Goal: Consume media (video, audio): Consume media (video, audio)

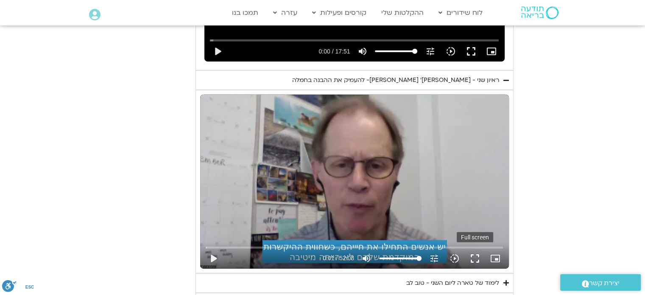
click at [475, 248] on button "fullscreen" at bounding box center [475, 258] width 20 height 20
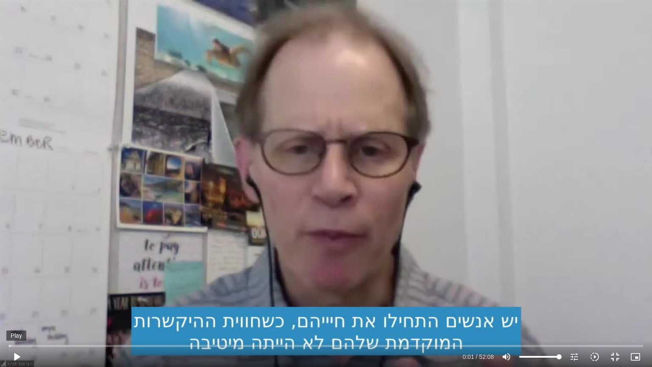
click at [16, 294] on button "play_arrow" at bounding box center [16, 356] width 20 height 20
click at [615, 294] on button "fullscreen_exit" at bounding box center [615, 356] width 20 height 20
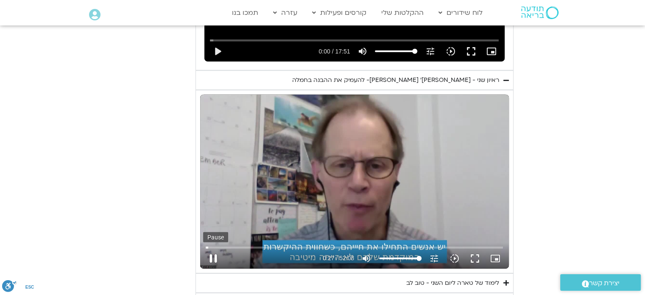
click at [213, 248] on button "pause" at bounding box center [213, 258] width 20 height 20
type input "28"
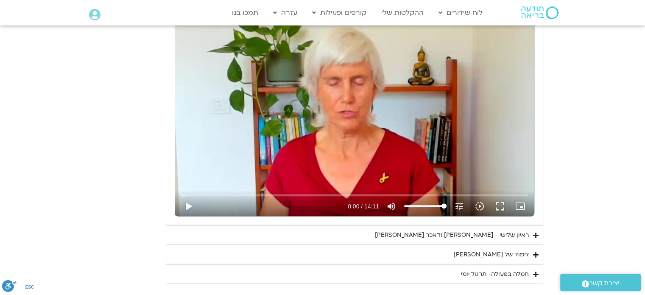
scroll to position [1786, 0]
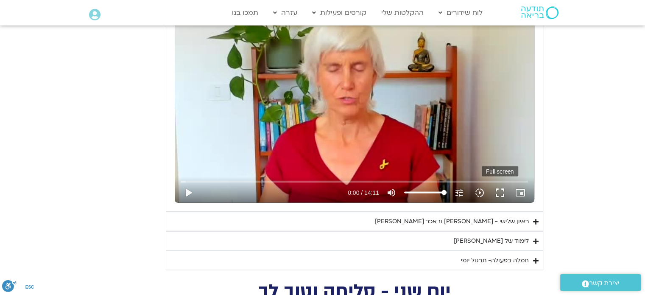
click at [501, 185] on button "fullscreen" at bounding box center [500, 192] width 20 height 20
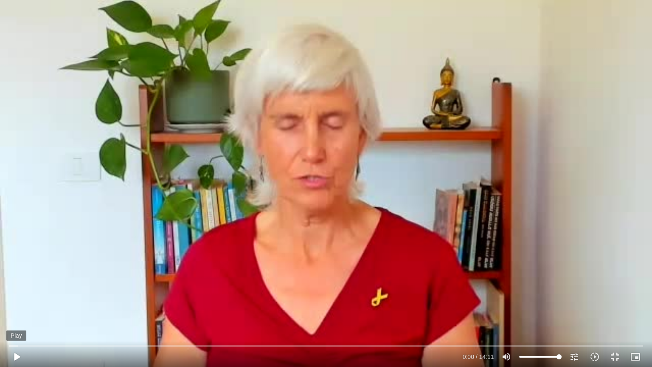
click at [16, 294] on button "play_arrow" at bounding box center [16, 356] width 20 height 20
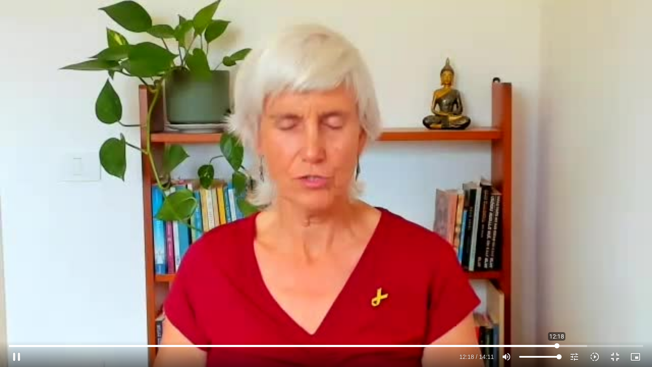
click at [557, 294] on input "Seek" at bounding box center [326, 345] width 634 height 5
click at [538, 294] on input "Seek" at bounding box center [326, 345] width 634 height 5
click at [519, 294] on input "Seek" at bounding box center [326, 345] width 634 height 5
click at [485, 294] on input "Seek" at bounding box center [326, 345] width 634 height 5
click at [466, 294] on input "Seek" at bounding box center [326, 345] width 634 height 5
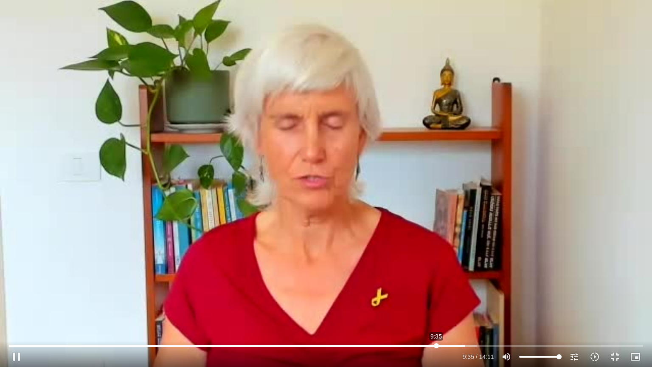
click at [436, 294] on input "Seek" at bounding box center [326, 345] width 634 height 5
click at [412, 294] on input "Seek" at bounding box center [326, 345] width 634 height 5
click at [381, 294] on input "Seek" at bounding box center [326, 345] width 634 height 5
click at [352, 294] on input "Seek" at bounding box center [326, 345] width 634 height 5
click at [334, 294] on input "Seek" at bounding box center [326, 345] width 634 height 5
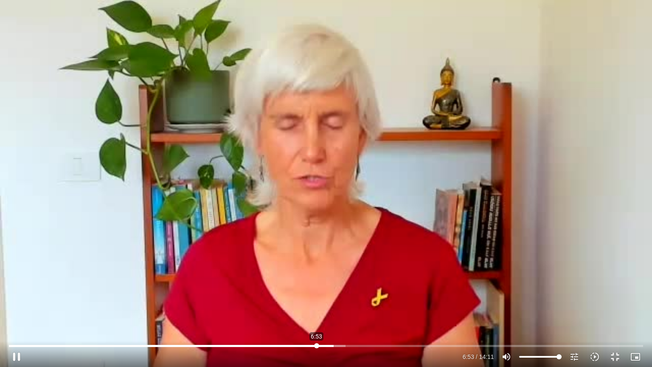
click at [317, 294] on input "Seek" at bounding box center [326, 345] width 634 height 5
click at [302, 294] on input "Seek" at bounding box center [326, 345] width 634 height 5
click at [292, 294] on input "Seek" at bounding box center [326, 345] width 634 height 5
click at [279, 294] on input "Seek" at bounding box center [326, 345] width 634 height 5
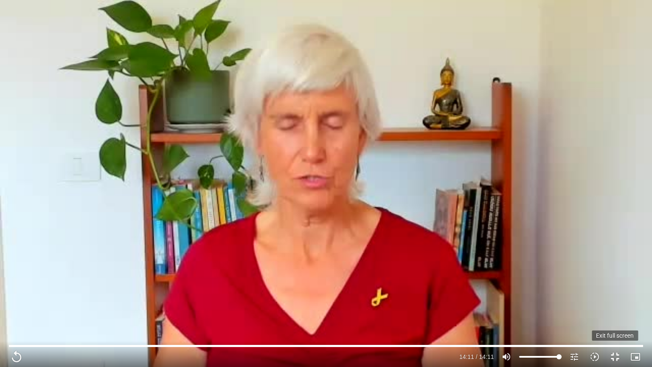
click at [614, 294] on button "fullscreen_exit" at bounding box center [615, 356] width 20 height 20
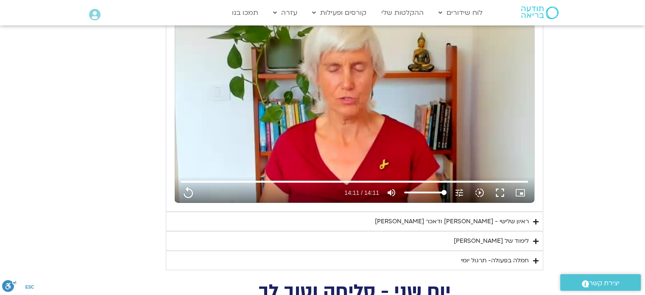
click at [521, 236] on div "לימוד של [PERSON_NAME]" at bounding box center [491, 241] width 75 height 10
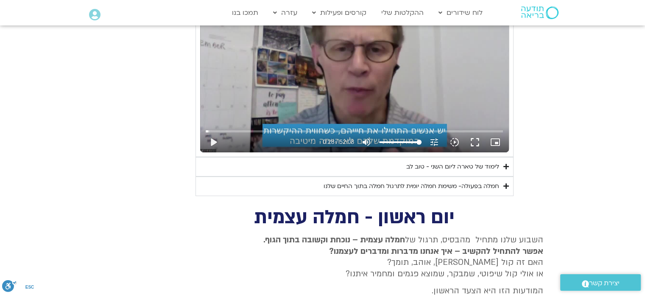
scroll to position [2717, 0]
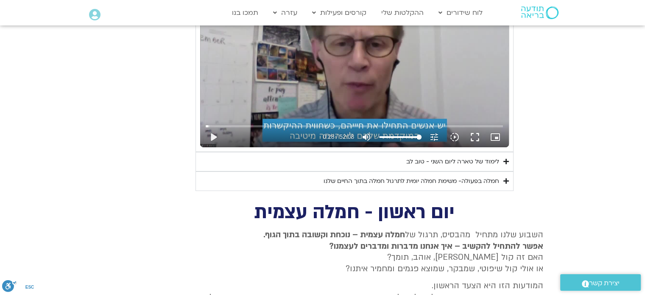
click at [505, 158] on icon "Accordion. Open links with Enter or Space, close with Escape, and navigate with…" at bounding box center [507, 161] width 6 height 6
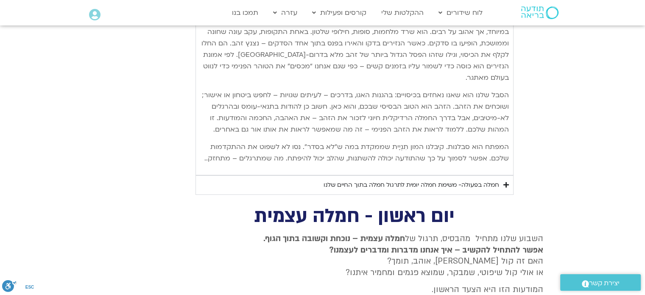
scroll to position [3128, 0]
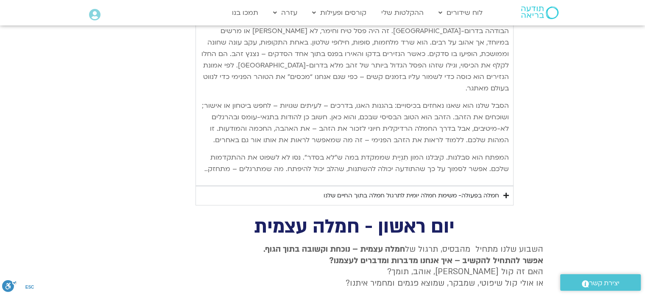
click at [506, 192] on icon "Accordion. Open links with Enter or Space, close with Escape, and navigate with…" at bounding box center [507, 195] width 6 height 6
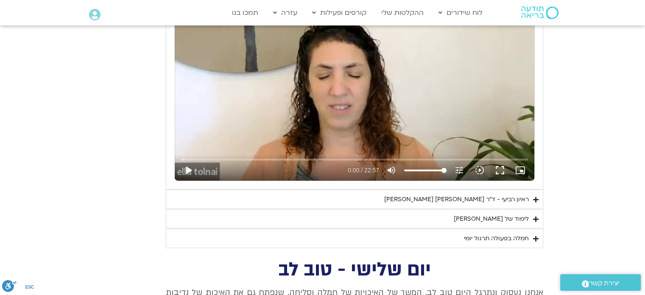
scroll to position [1451, 0]
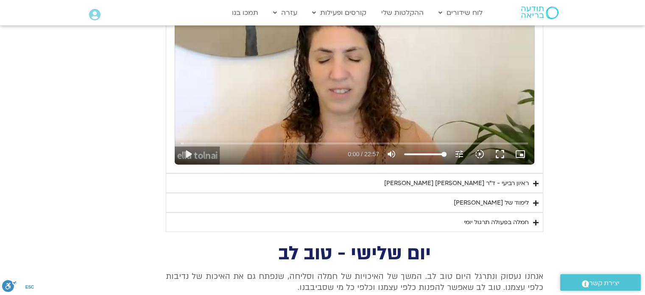
click at [535, 199] on icon "Accordion. Open links with Enter or Space, close with Escape, and navigate with…" at bounding box center [536, 202] width 6 height 6
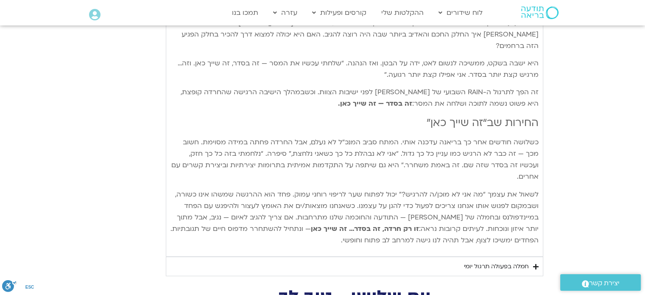
scroll to position [2053, 0]
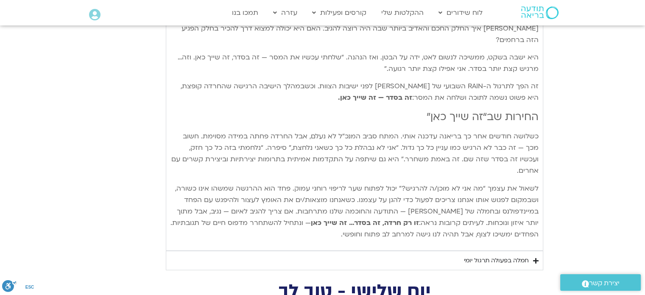
click at [536, 258] on icon "Accordion. Open links with Enter or Space, close with Escape, and navigate with…" at bounding box center [536, 261] width 6 height 6
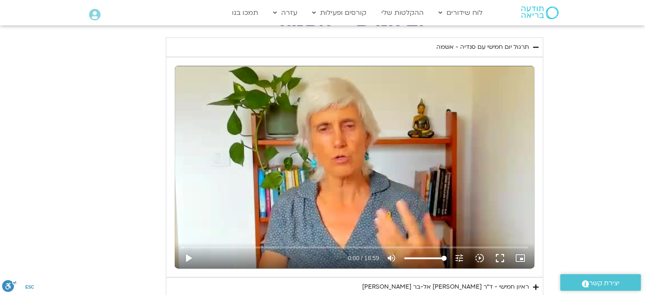
scroll to position [1004, 0]
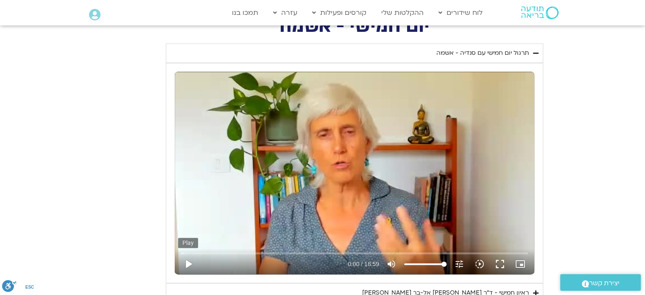
click at [187, 262] on button "play_arrow" at bounding box center [188, 264] width 20 height 20
type input "851.4"
type input "0.032009"
type input "851.4"
type input "0.170884"
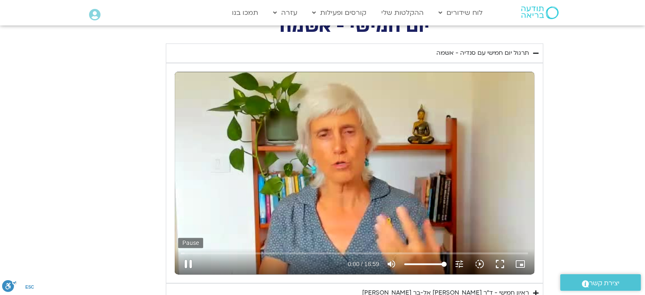
type input "851.4"
type input "0.331023"
type input "851.4"
type input "0.445364"
type input "851.4"
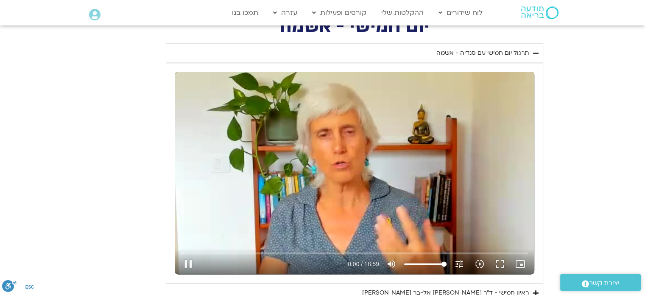
type input "0.578743"
type input "851.4"
type input "0.713287"
type input "851.4"
type input "0.830069"
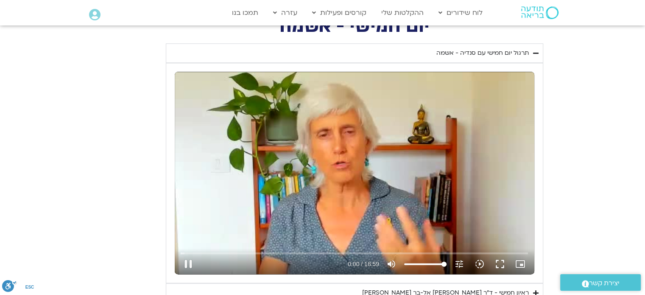
type input "851.4"
type input "0.964443"
type input "851.4"
type input "1.096288"
type input "851.4"
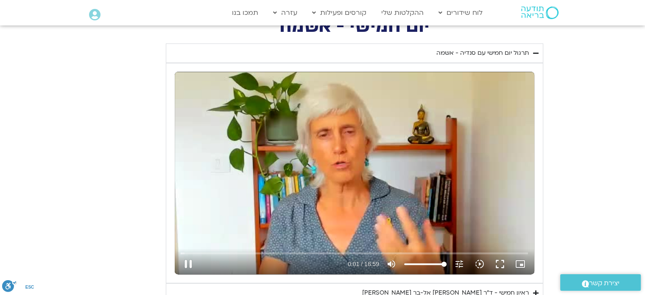
type input "1.226848"
type input "851.4"
type input "1.36202"
type input "851.4"
type input "1.495182"
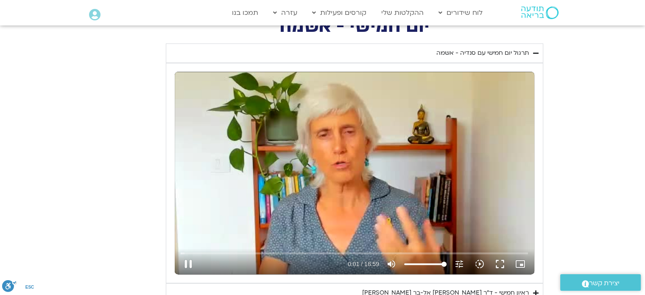
type input "851.4"
type input "1.615631"
type input "851.4"
type input "1.747007"
type input "851.4"
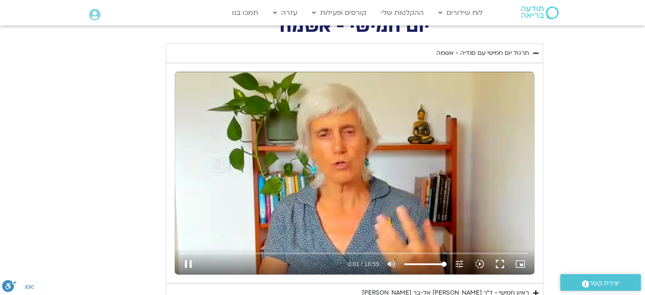
type input "1.878453"
type input "851.4"
type input "2.013107"
type input "851.4"
type input "2.139143"
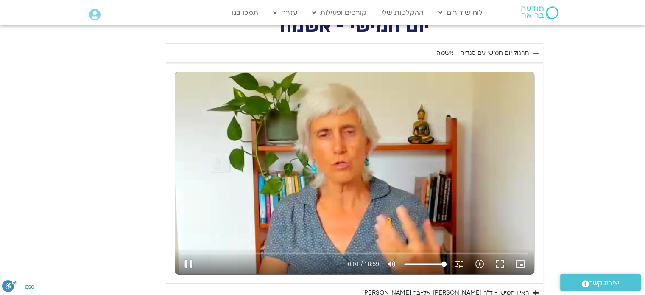
type input "851.4"
type input "2.27858"
type input "851.4"
type input "2.414222"
type input "851.4"
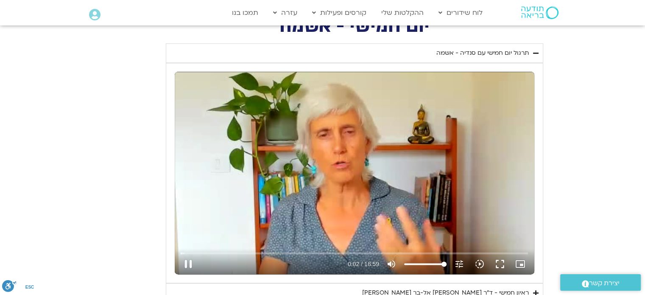
type input "2.545103"
type input "851.4"
type input "2.661487"
type input "851.4"
type input "2.811531"
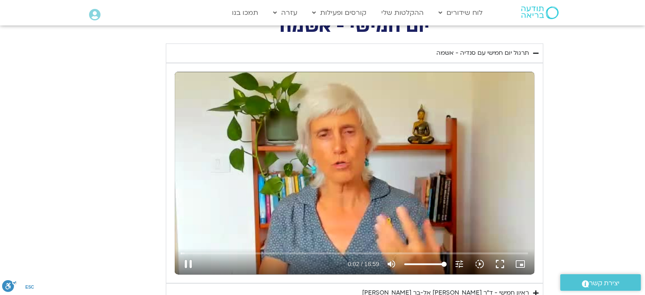
type input "851.4"
type input "2.943908"
type input "851.4"
type input "3.077408"
type input "851.4"
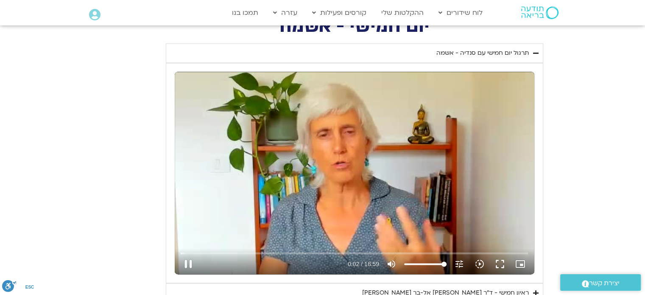
type input "3.19439"
type input "851.4"
type input "3.328966"
type input "851.4"
type input "3.461948"
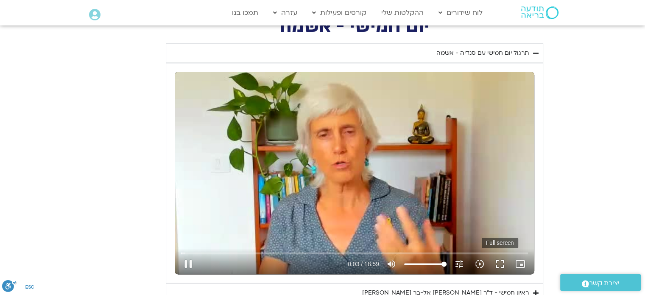
type input "851.4"
type input "3.582273"
type input "851.4"
type input "3.72777"
type input "851.4"
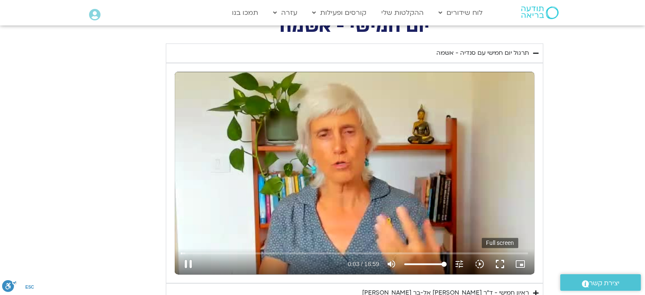
type input "3.847986"
type input "851.4"
type input "3.977221"
type input "851.4"
type input "4.109761"
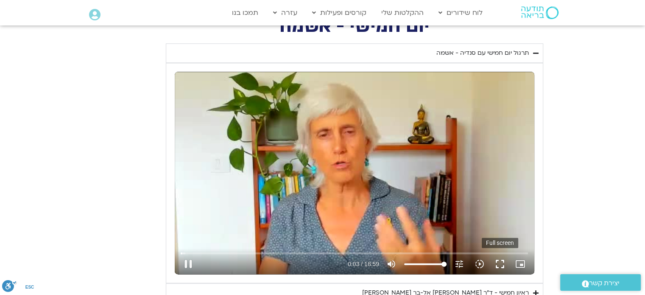
type input "851.4"
type input "4.24478"
type input "851.4"
type input "4.37959"
type input "851.4"
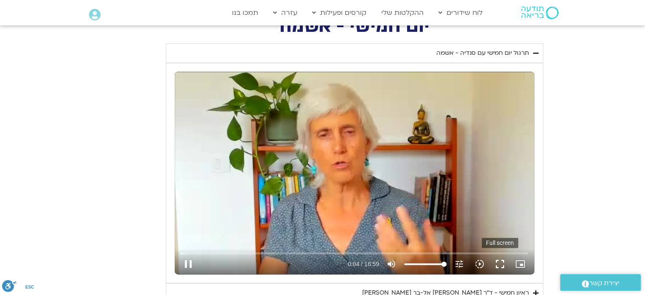
type input "4.51307"
type input "851.4"
click at [501, 262] on button "fullscreen" at bounding box center [500, 264] width 20 height 20
type input "4.740188"
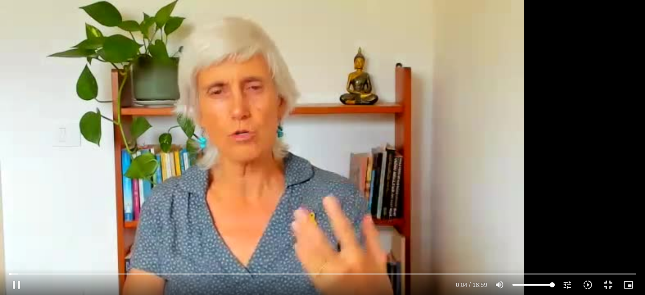
type input "851.4"
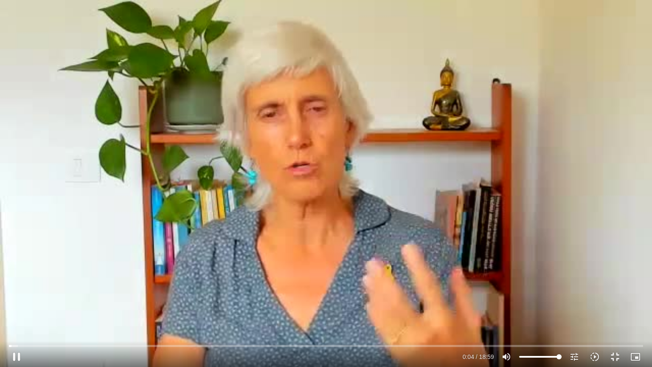
type input "4.874081"
type input "851.4"
type input "5.01367"
type input "851.4"
type input "5.15267"
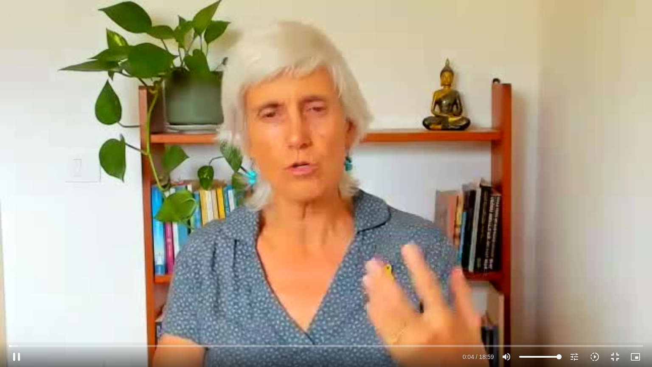
type input "851.4"
type input "5.284771"
type input "851.4"
type input "5.415626"
type input "851.4"
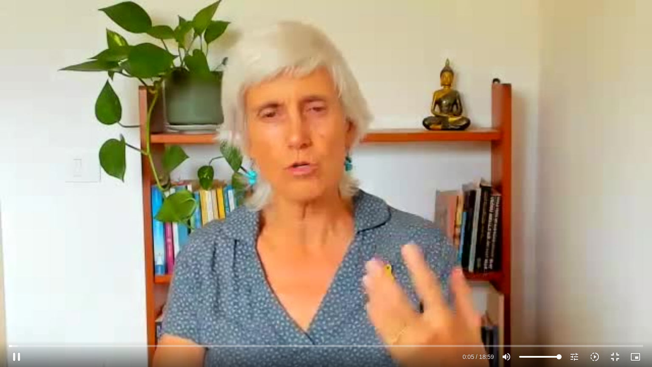
type input "5.563773"
type input "851.4"
type input "5.685937"
type input "851.4"
type input "5.817899"
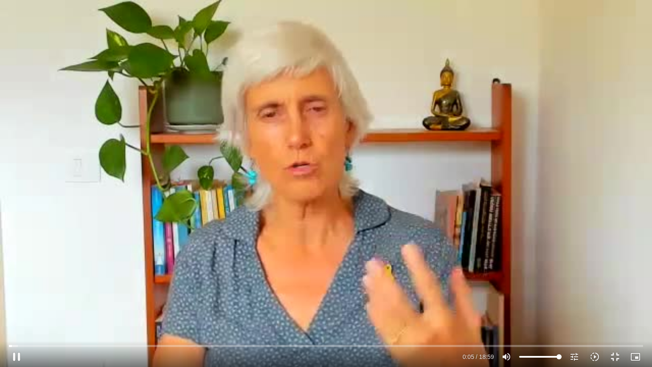
type input "851.4"
type input "5.948457"
type input "851.4"
type input "6.081739"
type input "851.4"
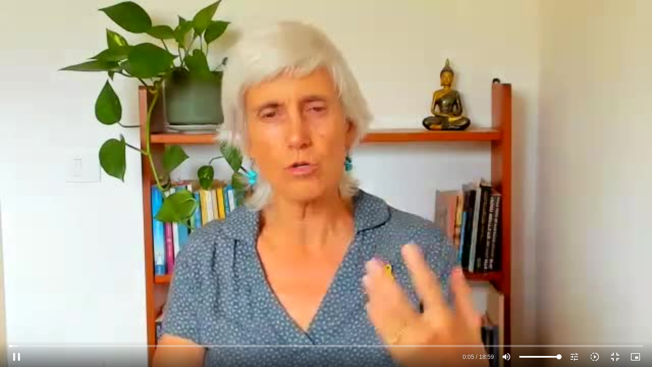
type input "6.210117"
type input "851.4"
type input "6.344719"
type input "851.4"
type input "6.475064"
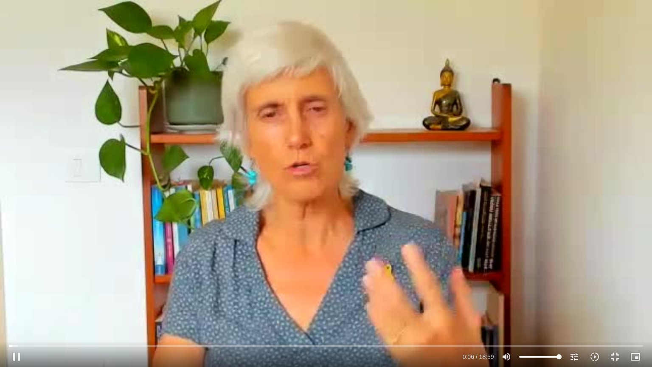
type input "851.4"
type input "6.613558"
type input "851.4"
type input "6.746932"
type input "851.4"
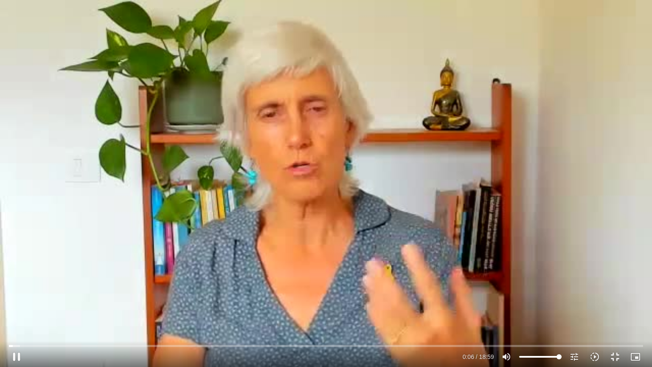
type input "6.877159"
type input "851.4"
type input "7.003678"
type input "851.4"
type input "7.140371"
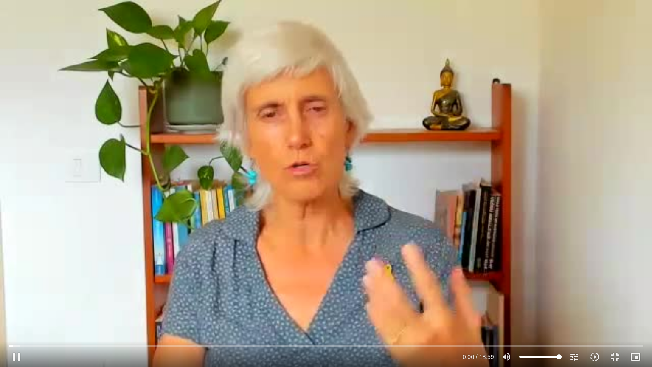
type input "851.4"
type input "7.280131"
type input "851.4"
type input "7.405359"
type input "851.4"
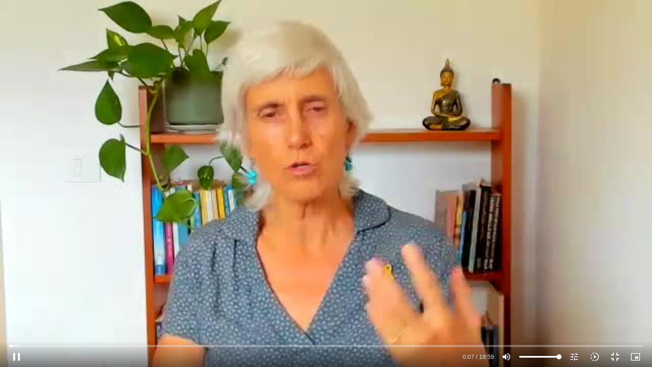
type input "7.543349"
type input "851.4"
type input "7.6832"
type input "851.4"
type input "7.81014"
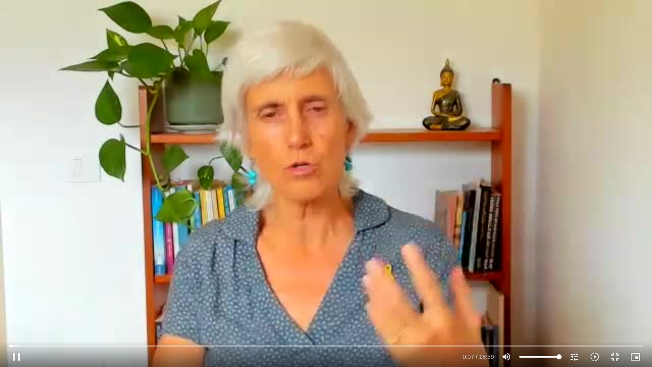
type input "851.4"
type input "7.948151"
type input "851.4"
type input "8.082031"
type input "851.4"
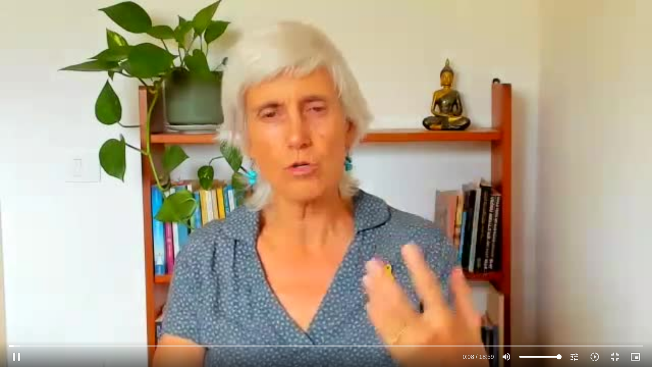
type input "8.214643"
type input "851.4"
type input "8.344558"
type input "851.4"
type input "8.478524"
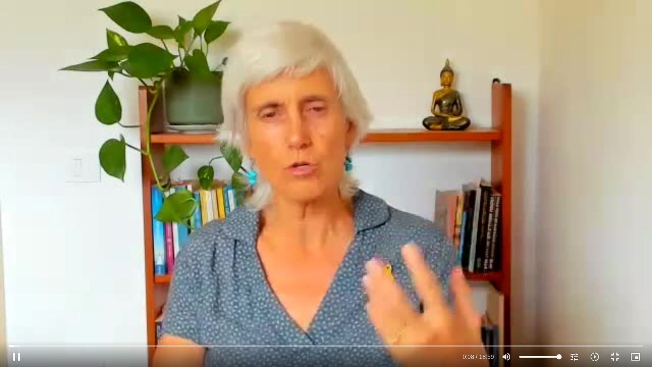
type input "851.4"
type input "8.60502"
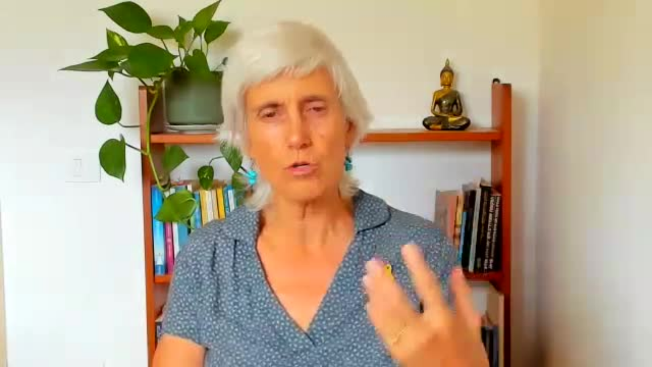
type input "851.4"
type input "367.883379"
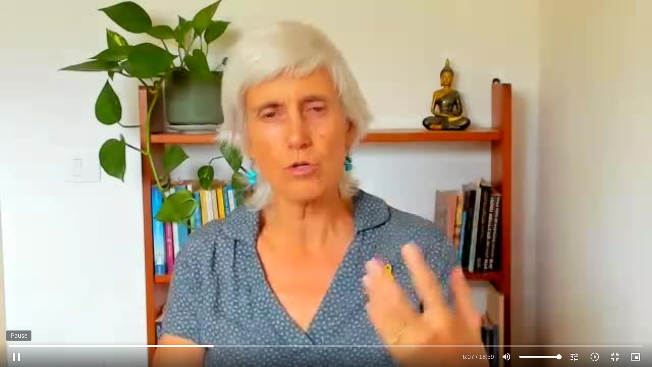
type input "851.4"
click at [15, 294] on button "pause" at bounding box center [16, 356] width 20 height 20
type input "367.94"
click at [615, 294] on button "fullscreen_exit" at bounding box center [615, 356] width 20 height 20
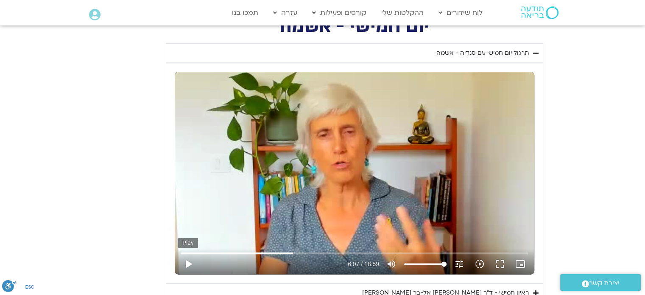
click at [187, 261] on button "play_arrow" at bounding box center [188, 264] width 20 height 20
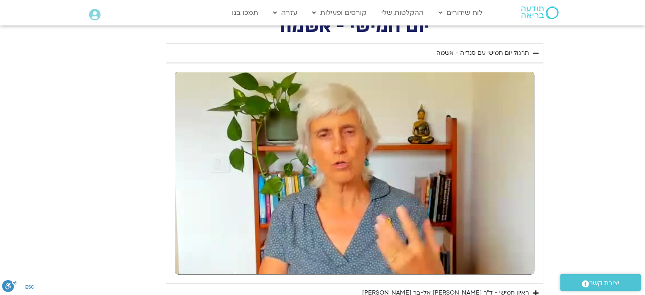
click at [187, 261] on button "pause" at bounding box center [188, 264] width 20 height 20
type input "851.4"
type input "370.456443"
type input "851.4"
type input "370.578113"
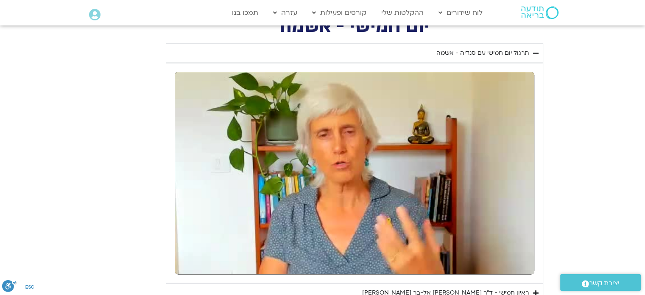
type input "851.4"
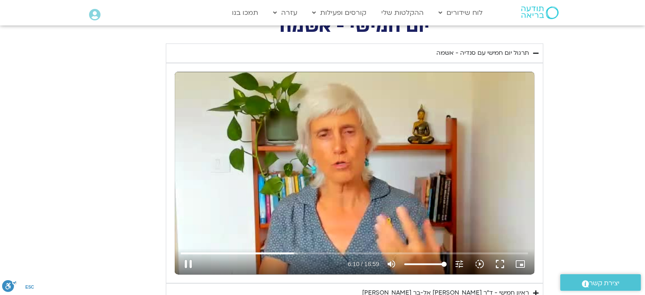
type input "370.709794"
type input "851.4"
type input "370.841874"
type input "851.4"
type input "370.977093"
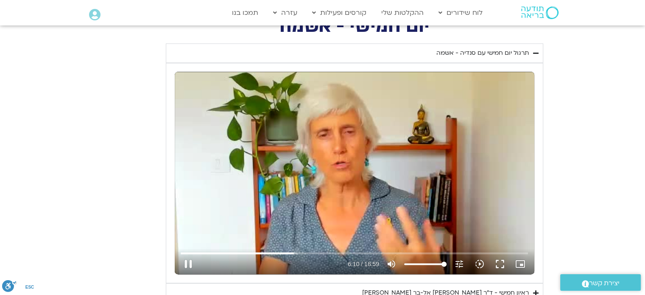
type input "851.4"
type input "371.111129"
type input "851.4"
type input "371.241999"
type input "851.4"
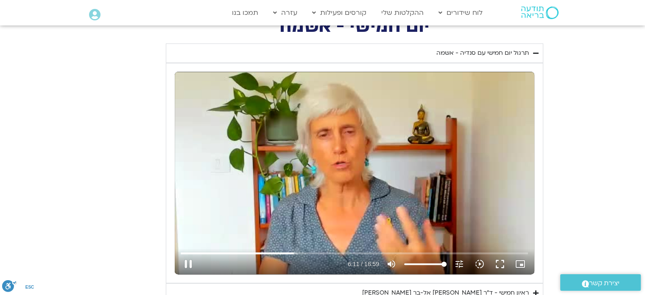
type input "371.374709"
type input "851.4"
type input "371.506824"
type input "851.4"
type input "371.632837"
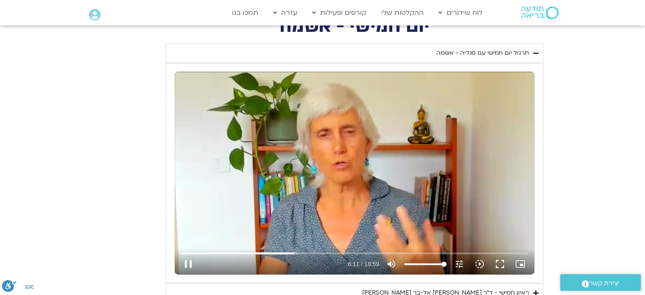
type input "851.4"
type input "371.764409"
type input "851.4"
type input "371.892087"
type input "851.4"
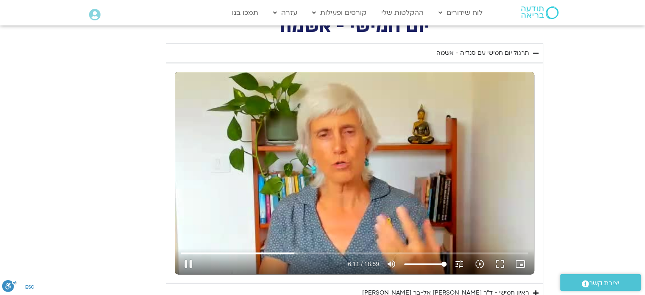
type input "372.028595"
type input "851.4"
type input "372.165084"
type input "851.4"
type input "372.304024"
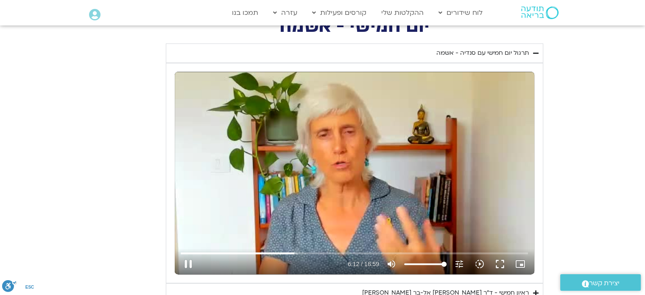
type input "851.4"
type input "372.441102"
type input "851.4"
type input "372.568813"
type input "851.4"
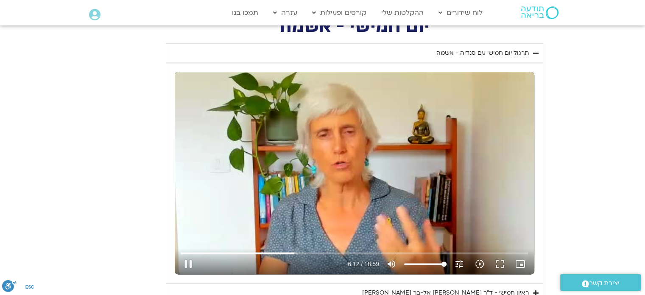
type input "372.70561"
type input "851.4"
type input "372.832993"
type input "851.4"
type input "372.972088"
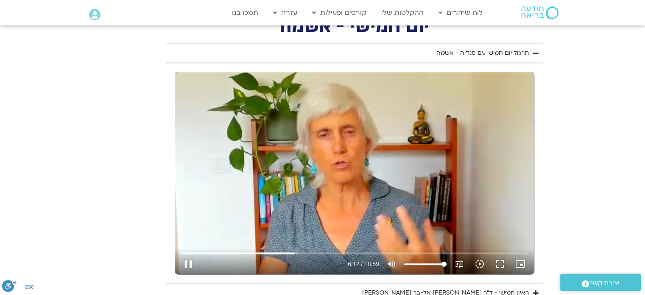
type input "851.4"
type input "373.105709"
type input "851.4"
type input "373.232576"
type input "851.4"
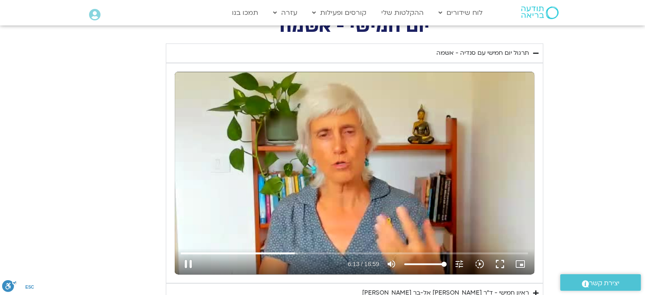
type input "373.360523"
type input "851.4"
type input "373.49192"
type input "851.4"
type input "373.622886"
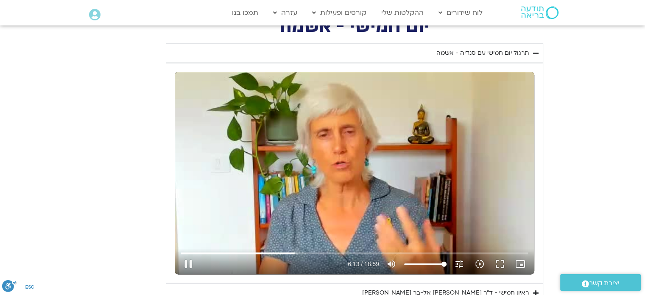
type input "851.4"
type input "373.749873"
type input "851.4"
type input "373.876116"
type input "851.4"
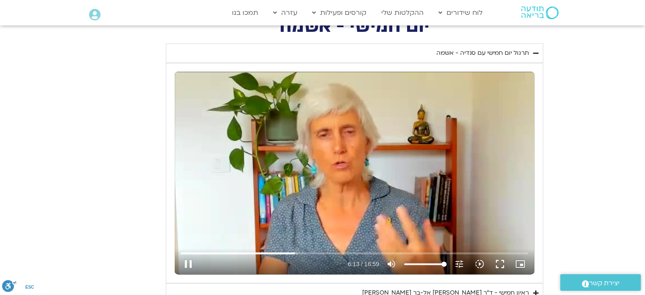
type input "374.004527"
type input "851.4"
type input "374.137199"
type input "851.4"
type input "374.266206"
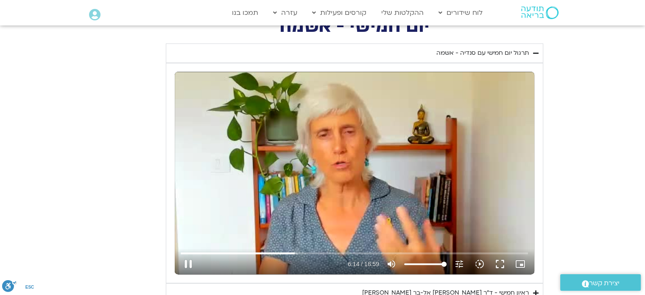
type input "851.4"
type input "374.393154"
type input "851.4"
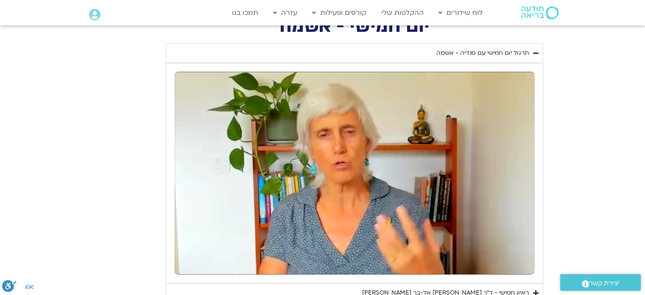
type input "374.658191"
type input "851.4"
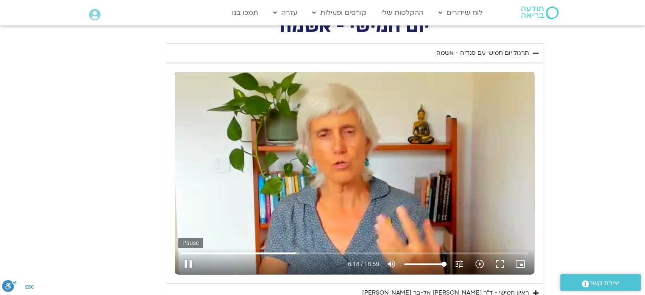
click at [186, 261] on button "pause" at bounding box center [188, 264] width 20 height 20
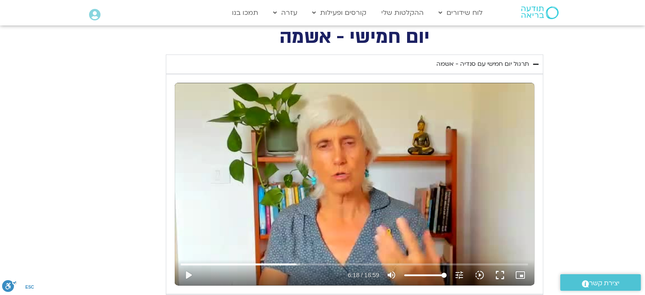
scroll to position [1000, 0]
